Goal: Transaction & Acquisition: Purchase product/service

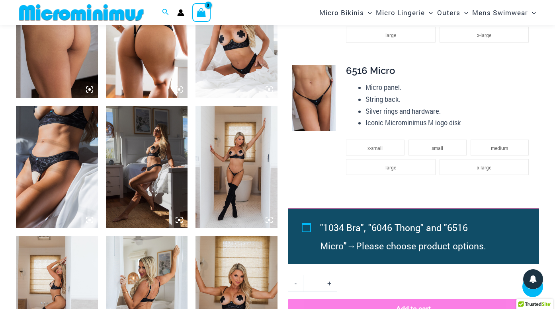
scroll to position [636, 0]
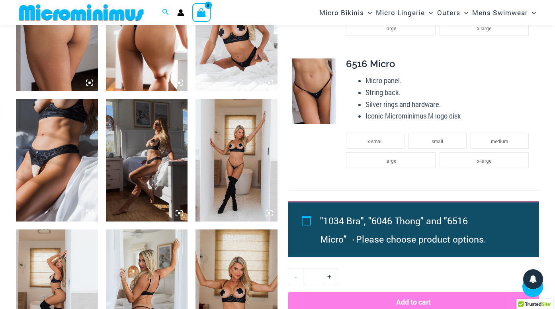
click at [39, 158] on img at bounding box center [57, 160] width 82 height 123
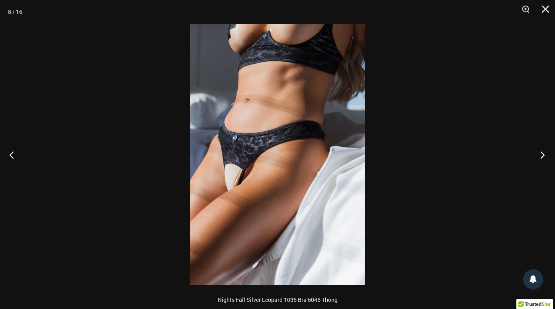
click at [545, 155] on button "Next" at bounding box center [540, 155] width 30 height 40
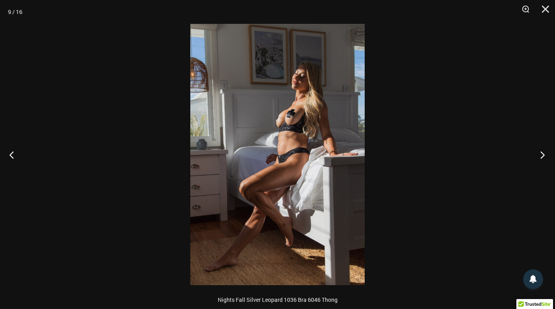
click at [545, 155] on button "Next" at bounding box center [540, 155] width 30 height 40
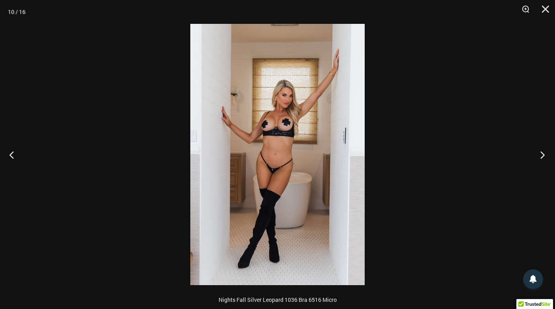
click at [545, 155] on button "Next" at bounding box center [540, 155] width 30 height 40
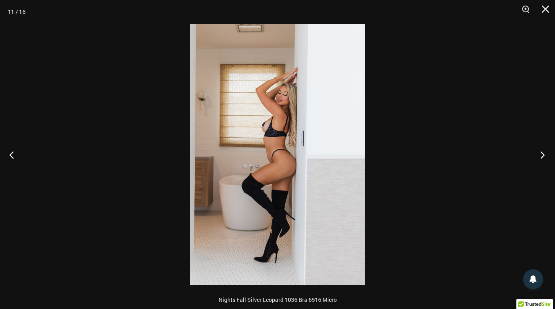
click at [545, 155] on button "Next" at bounding box center [540, 155] width 30 height 40
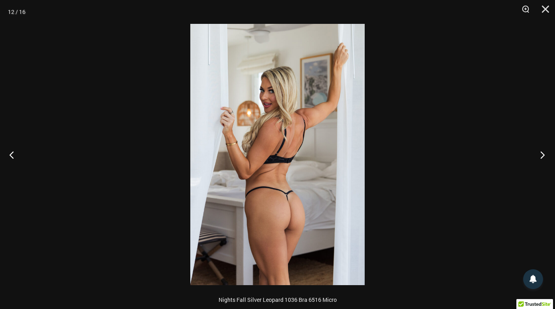
click at [545, 155] on button "Next" at bounding box center [540, 155] width 30 height 40
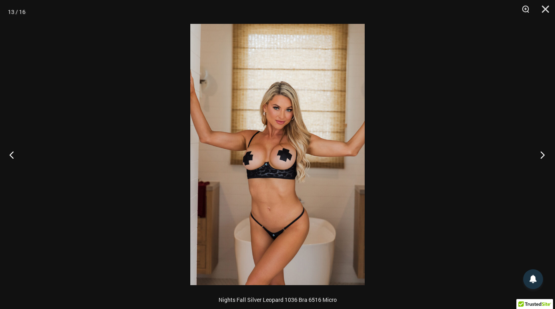
click at [545, 155] on button "Next" at bounding box center [540, 155] width 30 height 40
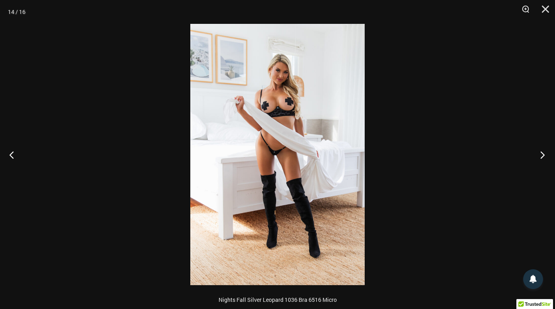
click at [545, 155] on button "Next" at bounding box center [540, 155] width 30 height 40
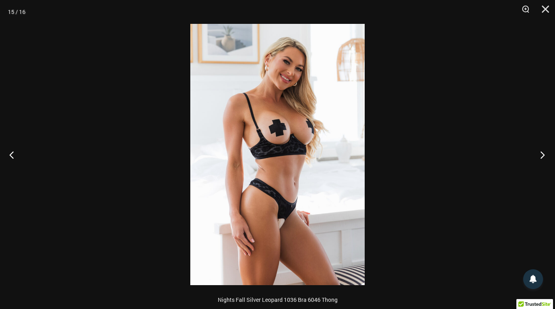
click at [545, 155] on button "Next" at bounding box center [540, 155] width 30 height 40
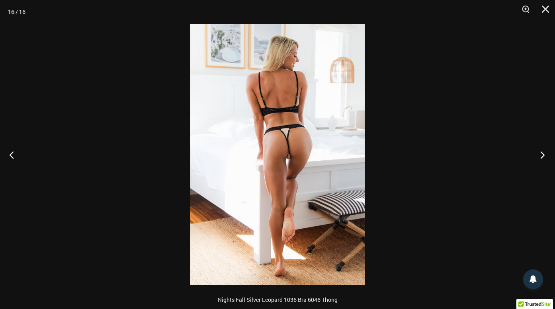
click at [545, 155] on button "Next" at bounding box center [540, 155] width 30 height 40
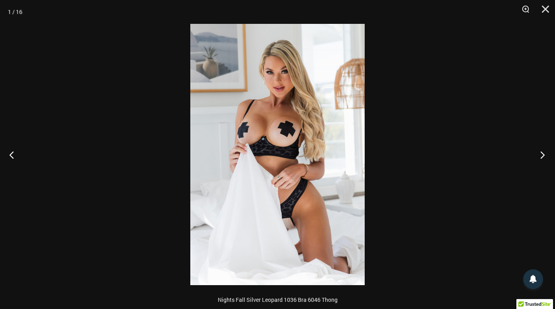
click at [545, 155] on button "Next" at bounding box center [540, 155] width 30 height 40
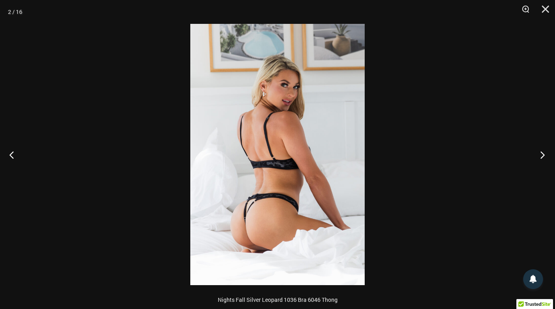
click at [545, 155] on button "Next" at bounding box center [540, 155] width 30 height 40
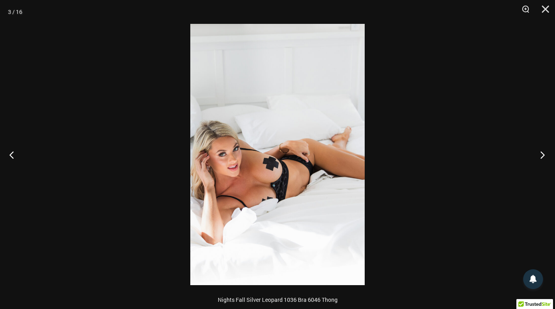
click at [545, 155] on button "Next" at bounding box center [540, 155] width 30 height 40
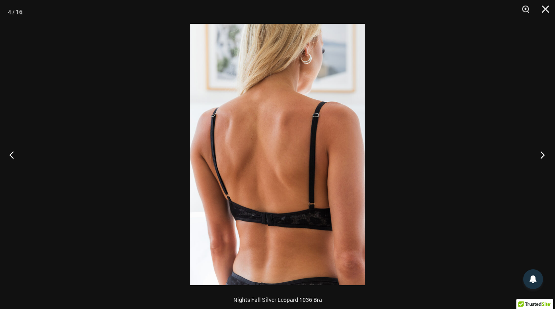
click at [545, 155] on button "Next" at bounding box center [540, 155] width 30 height 40
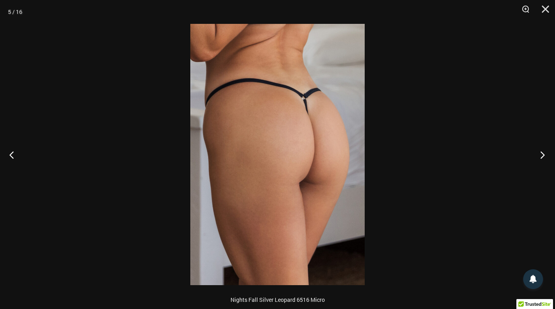
click at [545, 155] on button "Next" at bounding box center [540, 155] width 30 height 40
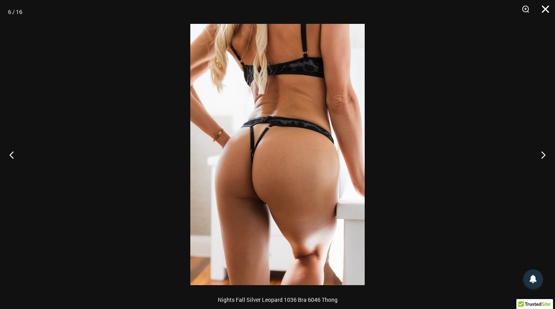
click at [545, 12] on button "Close" at bounding box center [543, 12] width 20 height 24
